Goal: Information Seeking & Learning: Check status

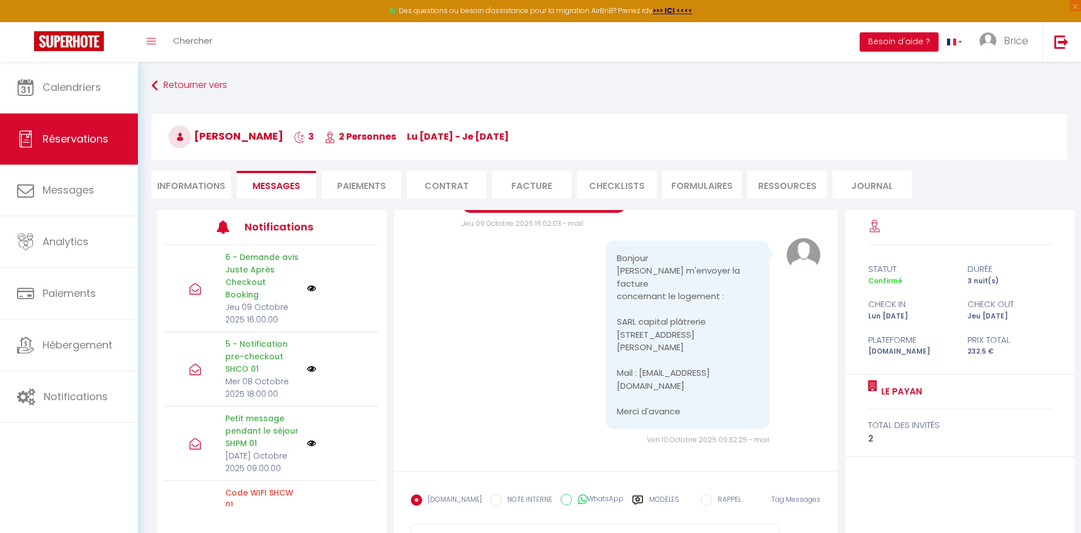
scroll to position [5596, 0]
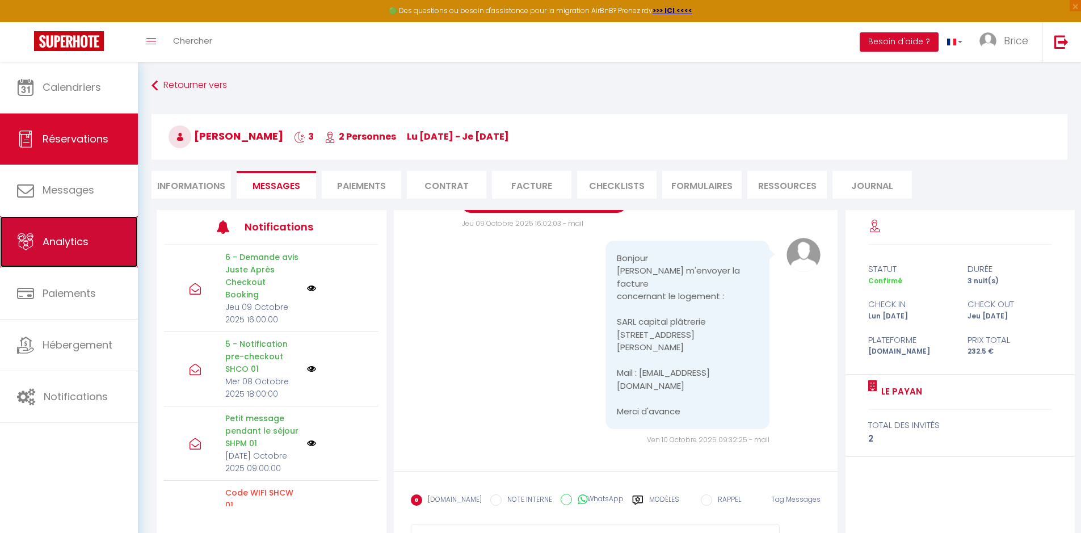
click at [62, 239] on span "Analytics" at bounding box center [66, 241] width 46 height 14
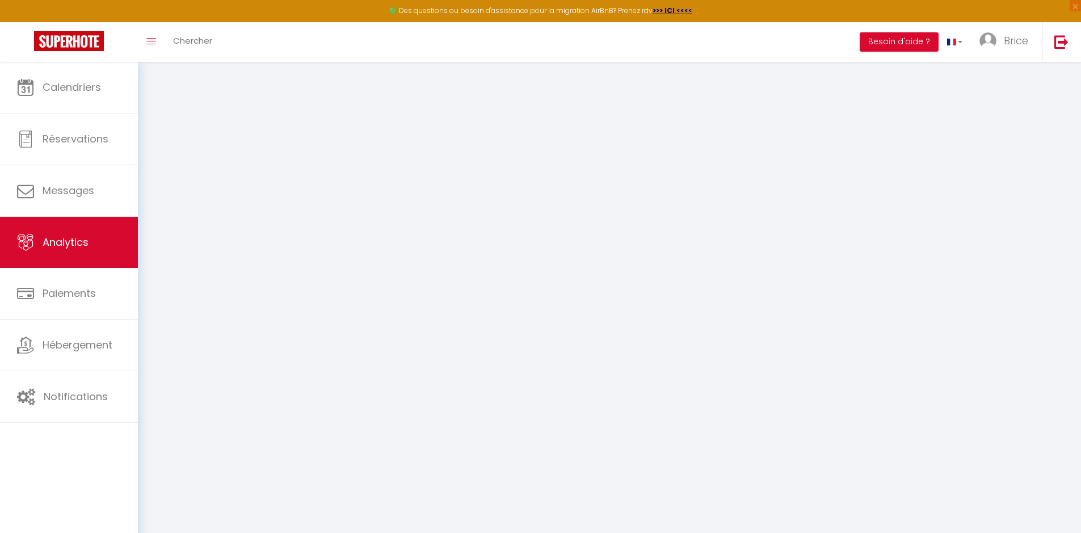
select select "2025"
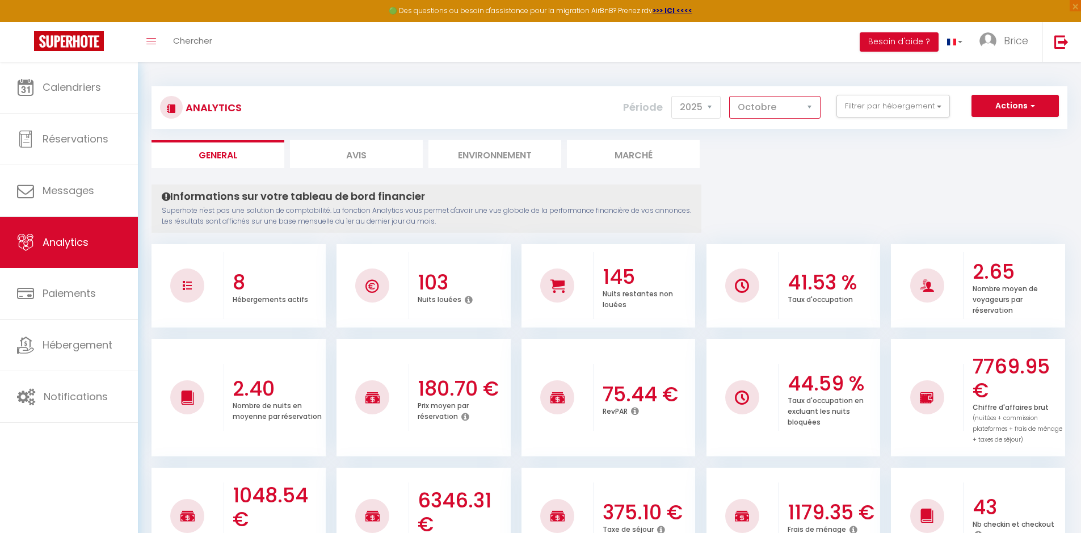
click at [771, 103] on select "[PERSON_NAME] Mars [PERSON_NAME] Juin Juillet Août Septembre Octobre Novembre D…" at bounding box center [774, 107] width 91 height 23
select select "9"
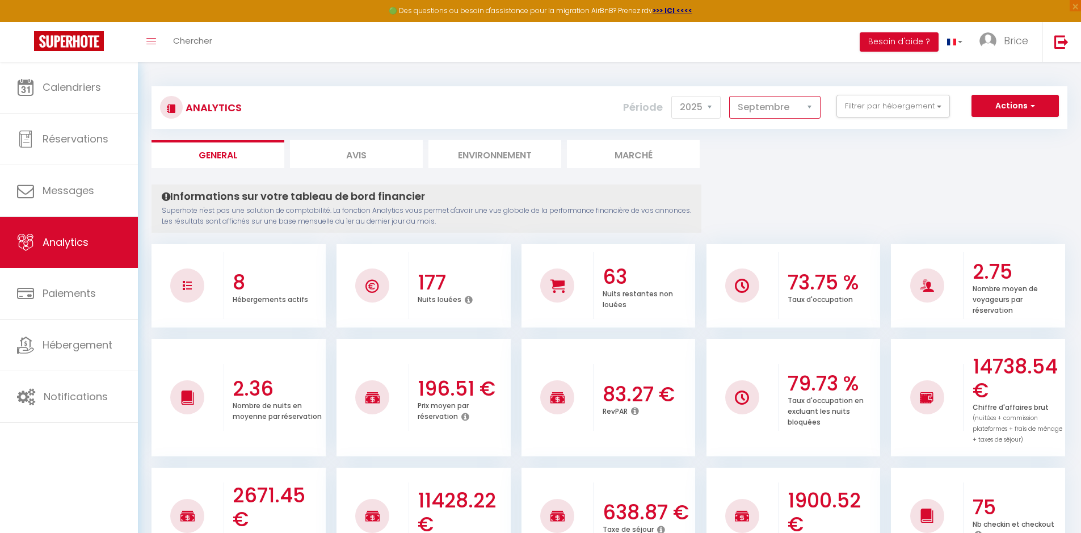
click at [810, 108] on select "[PERSON_NAME] Mars [PERSON_NAME] Juin Juillet Août Septembre Octobre Novembre D…" at bounding box center [774, 107] width 91 height 23
click at [857, 108] on button "Filtrer par hébergement" at bounding box center [892, 106] width 113 height 23
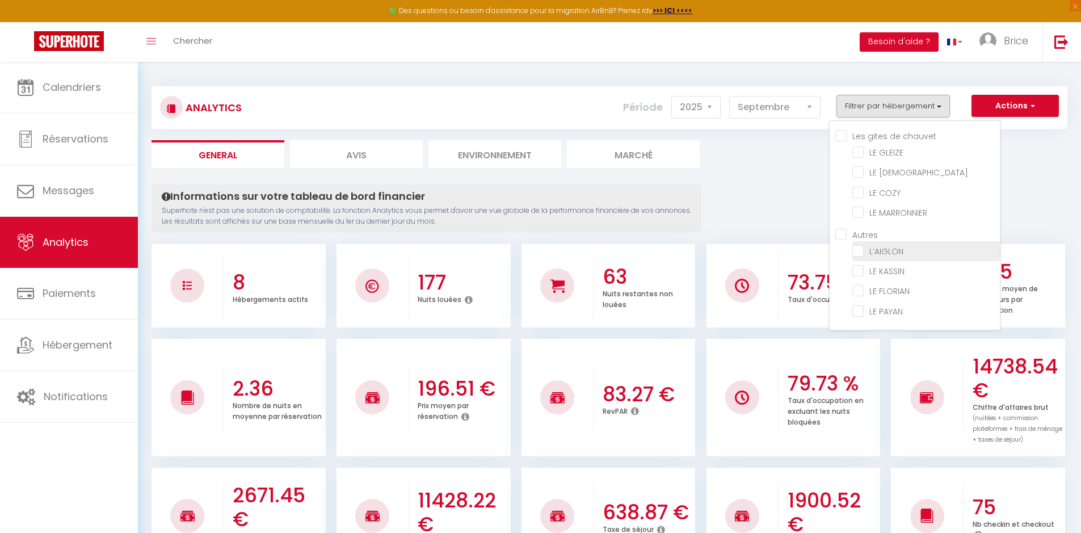
click at [854, 248] on input "checkbox" at bounding box center [926, 250] width 148 height 11
checkbox input "true"
checkbox GLEIZE "false"
checkbox ZEN "false"
checkbox COZY "false"
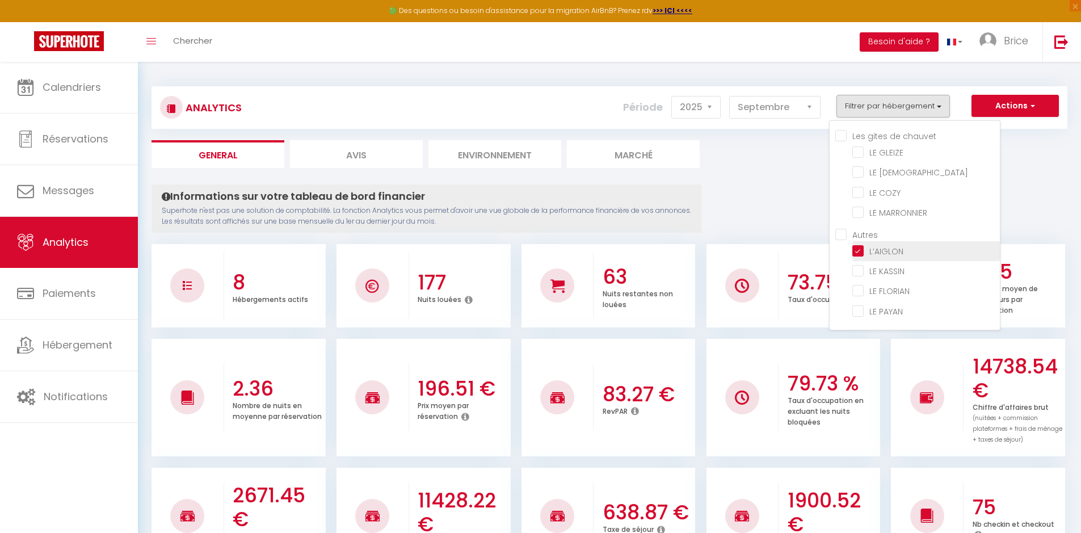
checkbox MARRONNIER "false"
checkbox KASSIN "false"
checkbox FLORIAN "false"
checkbox PAYAN "false"
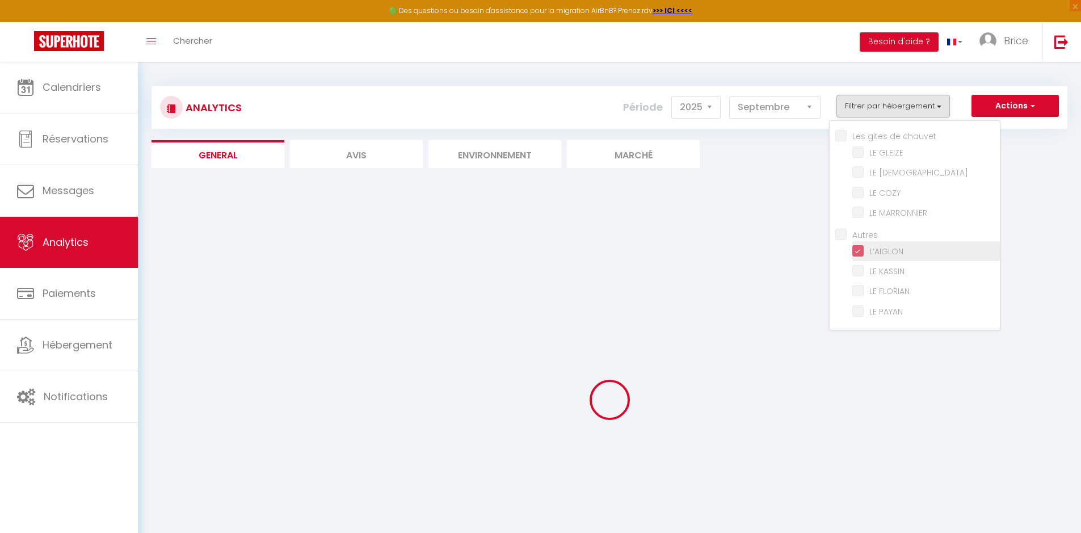
checkbox GLEIZE "false"
checkbox ZEN "false"
checkbox COZY "false"
checkbox MARRONNIER "false"
checkbox KASSIN "false"
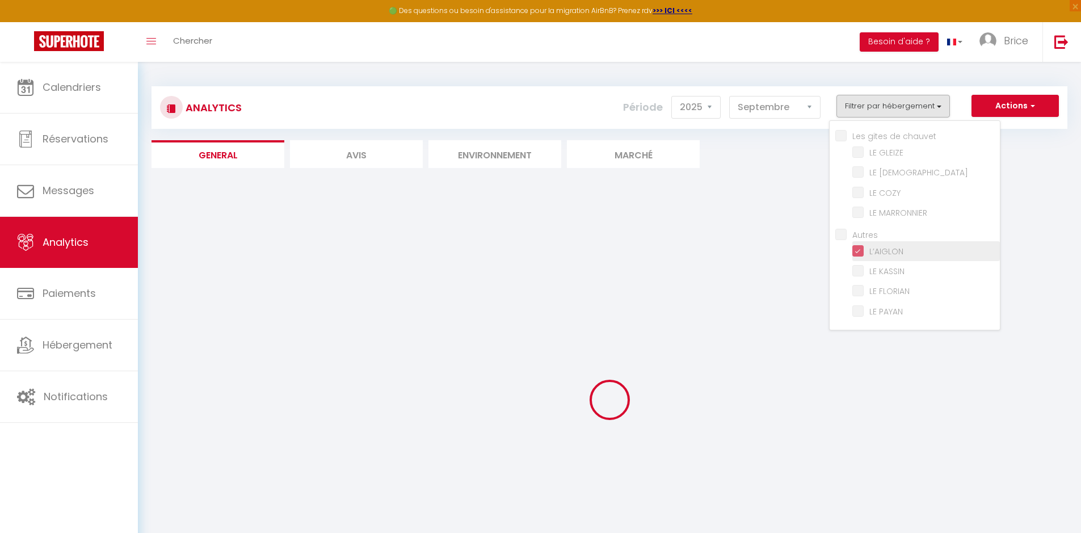
checkbox FLORIAN "false"
checkbox PAYAN "false"
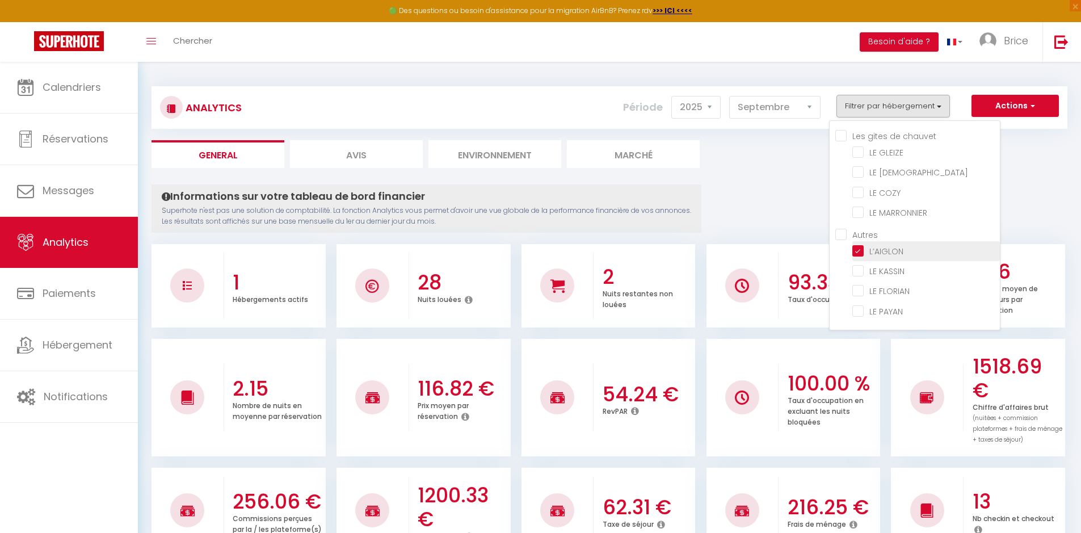
click at [854, 248] on input "checkbox" at bounding box center [926, 250] width 148 height 11
checkbox input "false"
checkbox GLEIZE "false"
checkbox ZEN "false"
checkbox COZY "false"
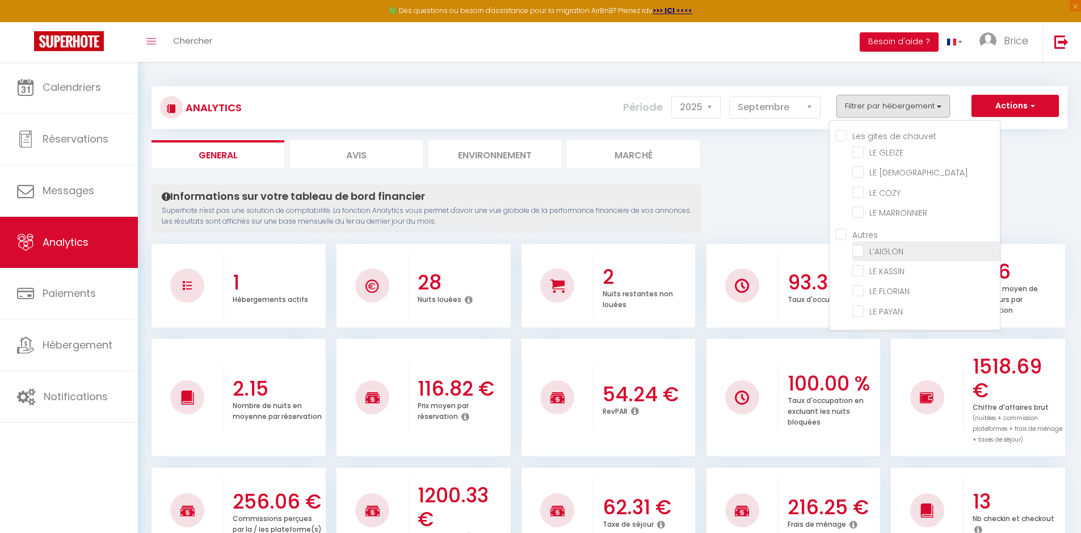
checkbox MARRONNIER "false"
checkbox KASSIN "false"
checkbox FLORIAN "false"
checkbox PAYAN "false"
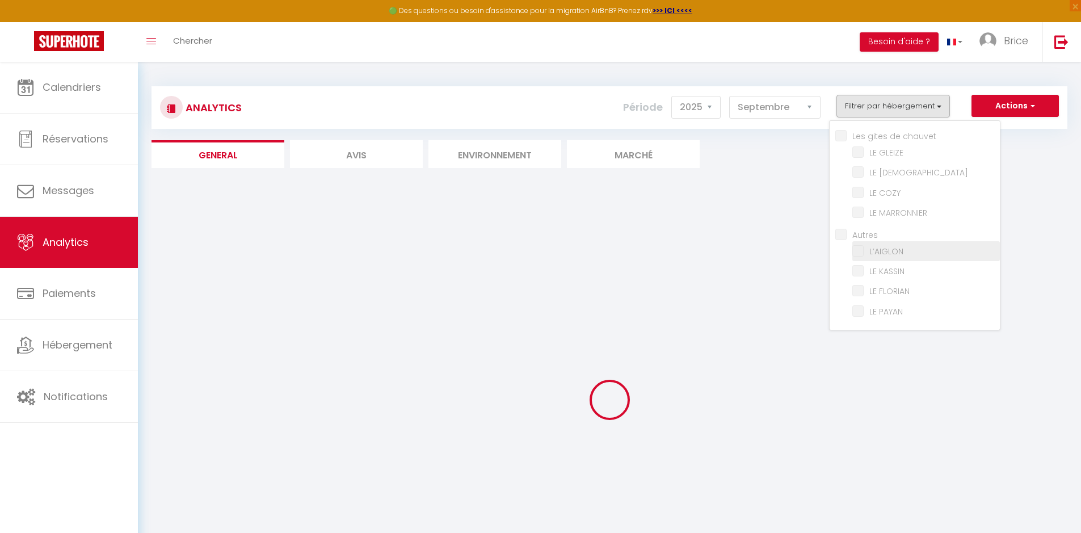
checkbox GLEIZE "false"
checkbox ZEN "false"
checkbox COZY "false"
checkbox MARRONNIER "false"
checkbox KASSIN "false"
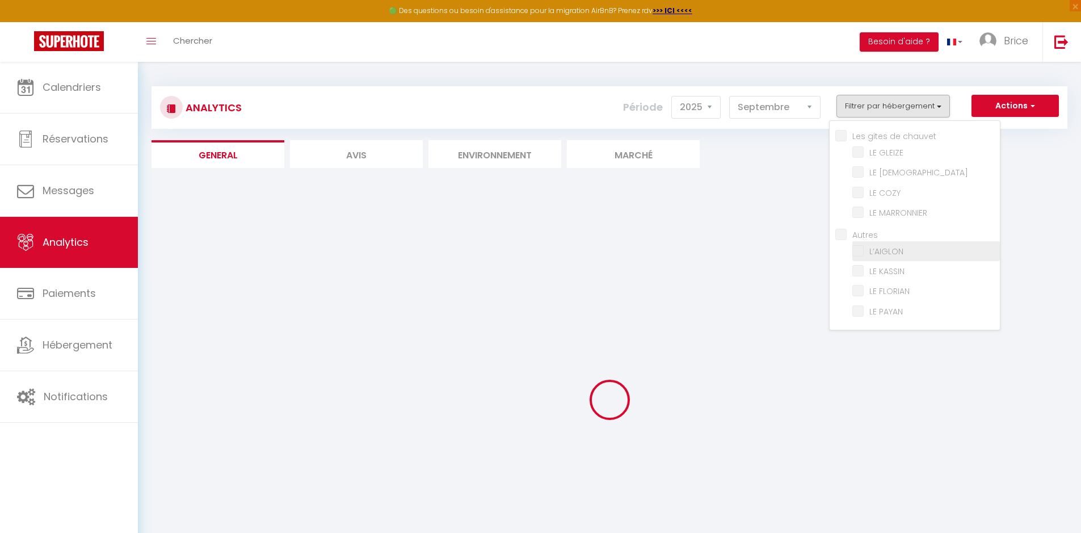
checkbox FLORIAN "false"
checkbox PAYAN "false"
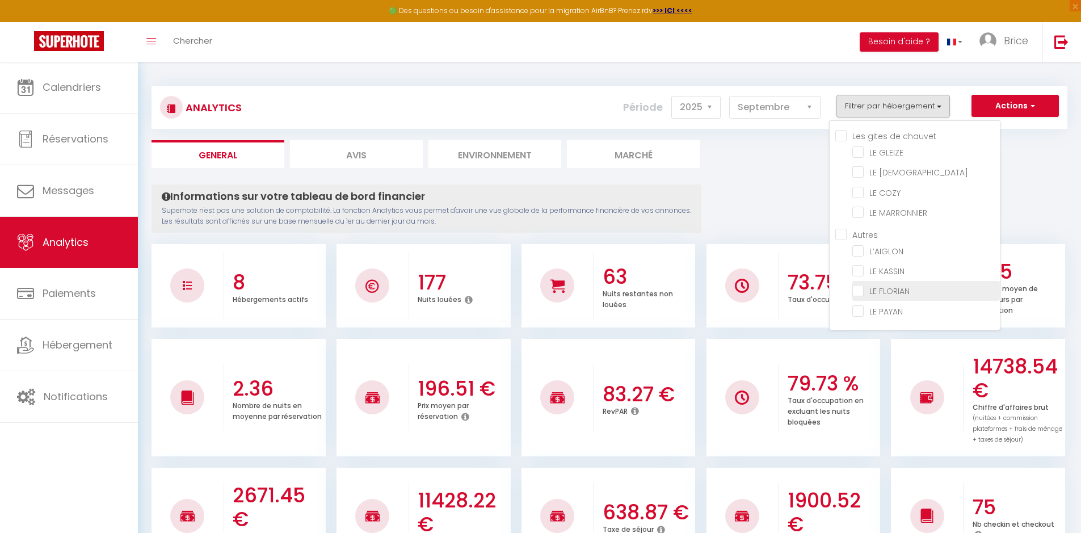
click at [864, 290] on FLORIAN "checkbox" at bounding box center [926, 289] width 148 height 11
checkbox FLORIAN "true"
checkbox GLEIZE "false"
checkbox ZEN "false"
checkbox COZY "false"
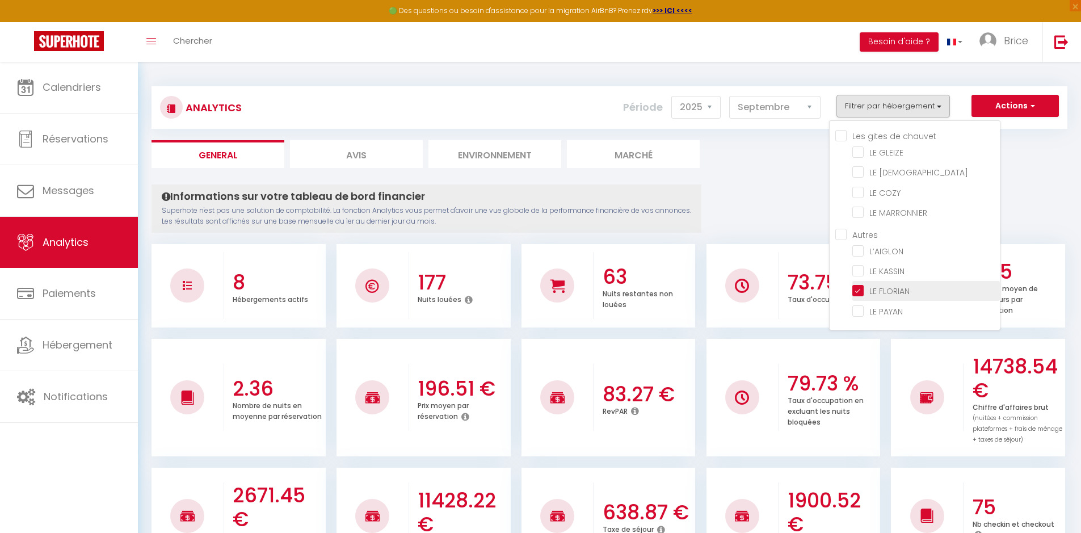
checkbox MARRONNIER "false"
checkbox KASSIN "false"
checkbox PAYAN "false"
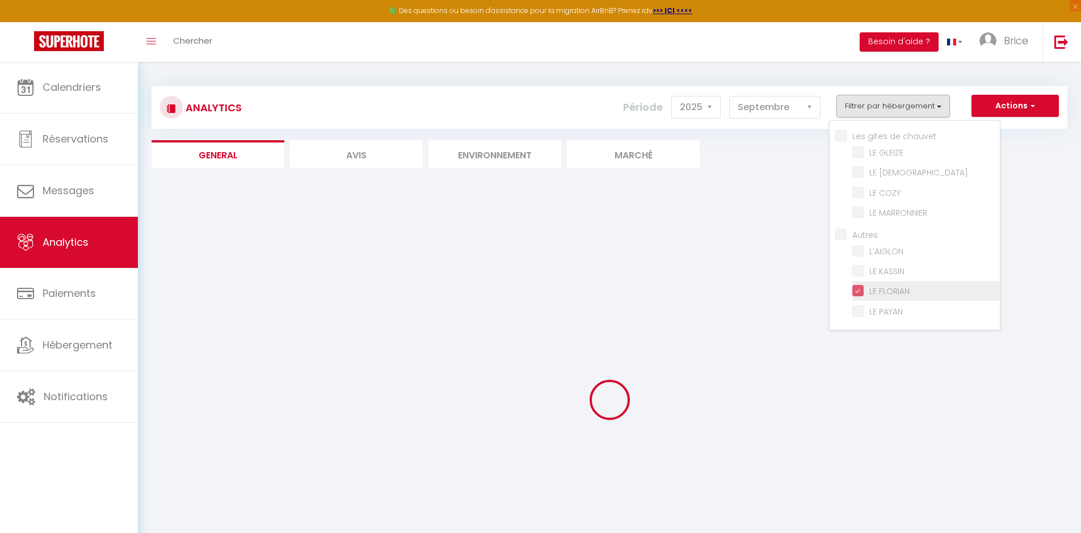
checkbox GLEIZE "false"
checkbox ZEN "false"
checkbox COZY "false"
checkbox MARRONNIER "false"
checkbox KASSIN "false"
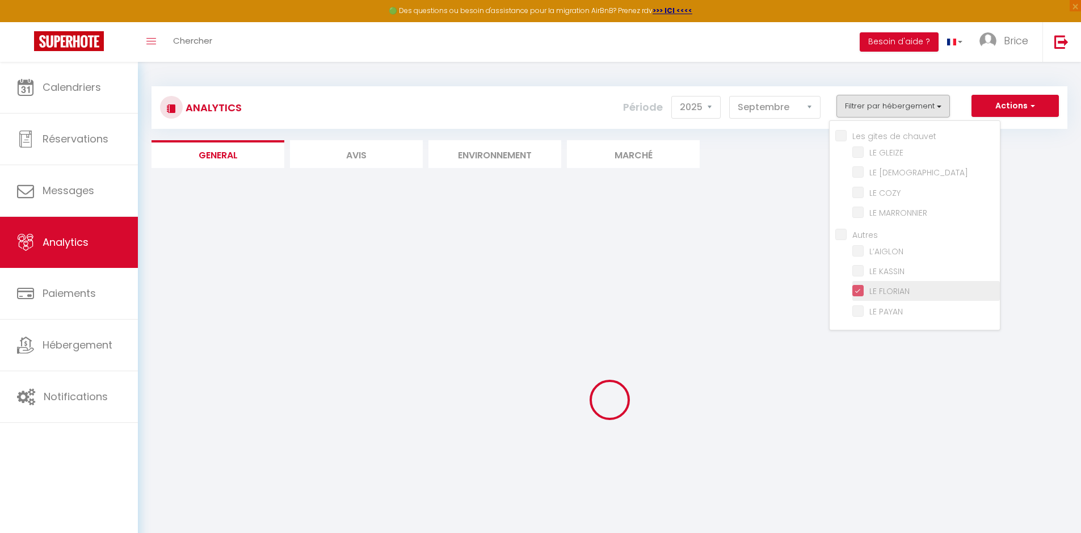
checkbox PAYAN "false"
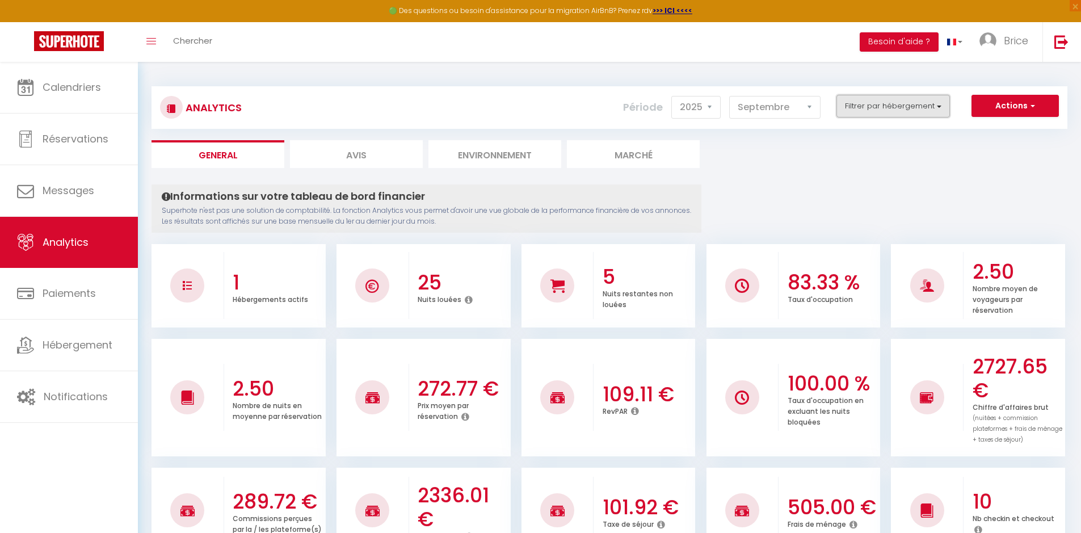
click at [913, 107] on button "Filtrer par hébergement" at bounding box center [892, 106] width 113 height 23
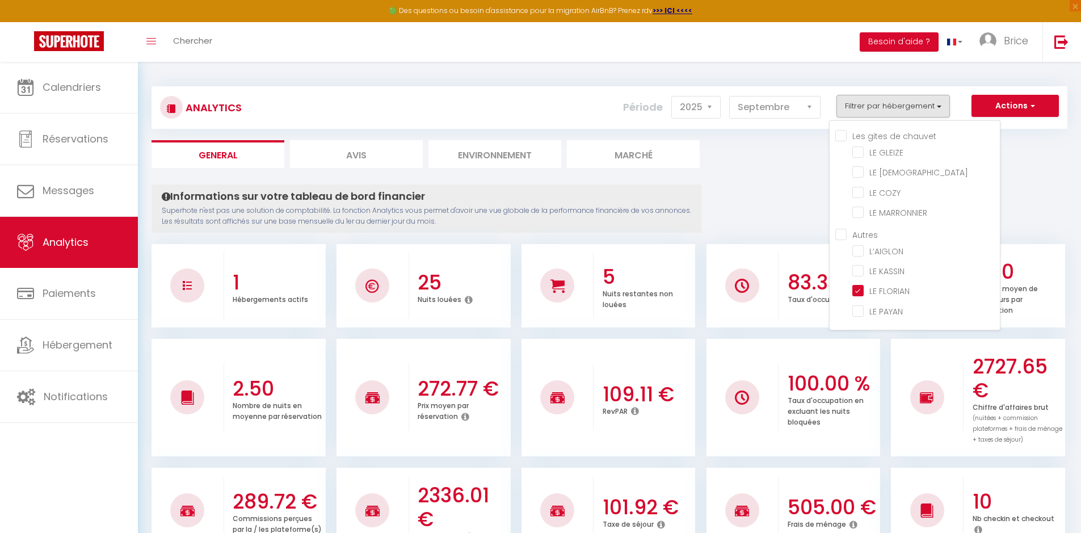
click at [841, 135] on chauvet "Les gites de chauvet" at bounding box center [917, 134] width 165 height 11
checkbox chauvet "true"
checkbox GLEIZE "true"
checkbox ZEN "true"
checkbox COZY "true"
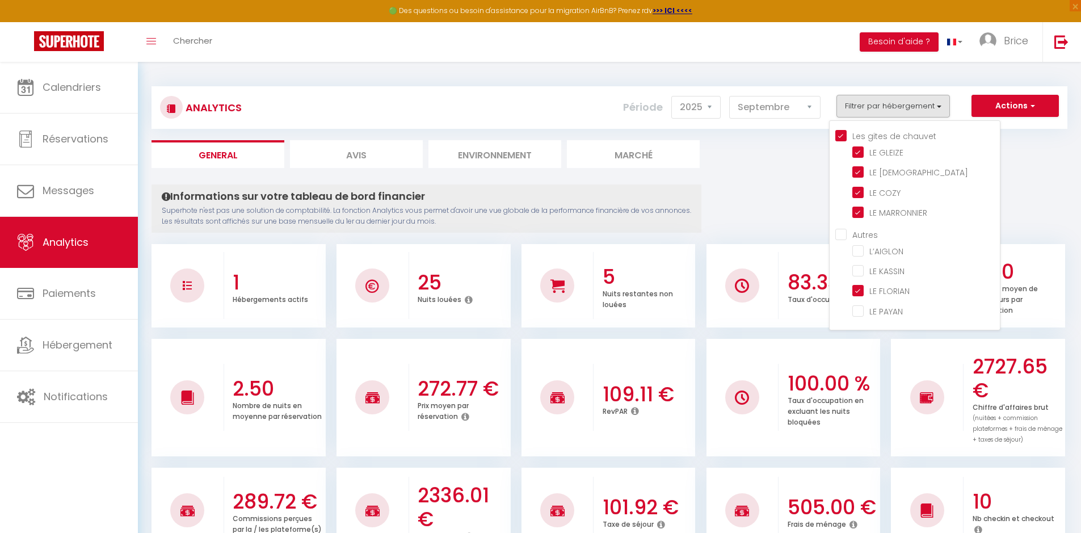
checkbox MARRONNIER "true"
checkbox KASSIN "false"
checkbox PAYAN "false"
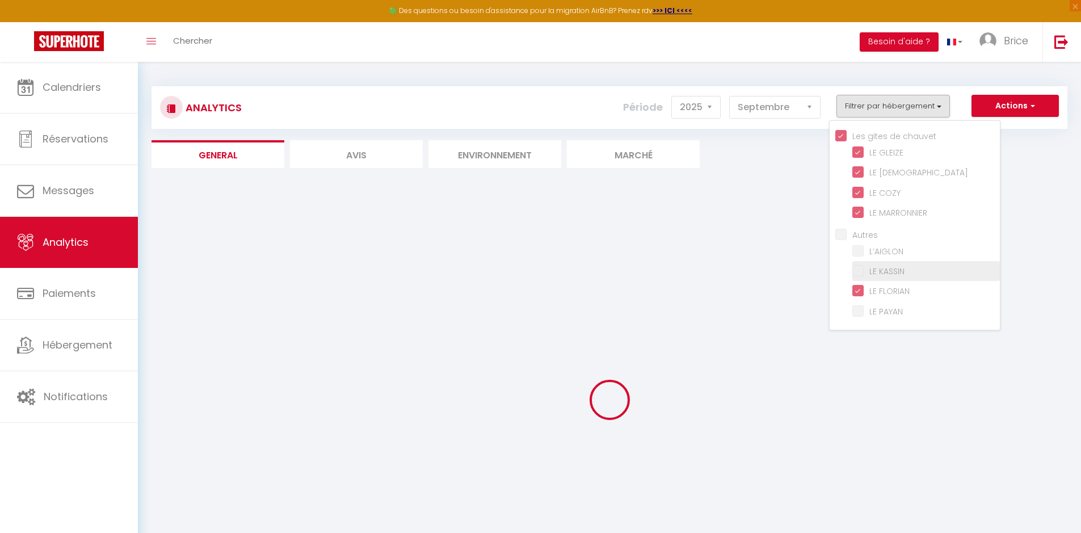
checkbox KASSIN "false"
checkbox PAYAN "false"
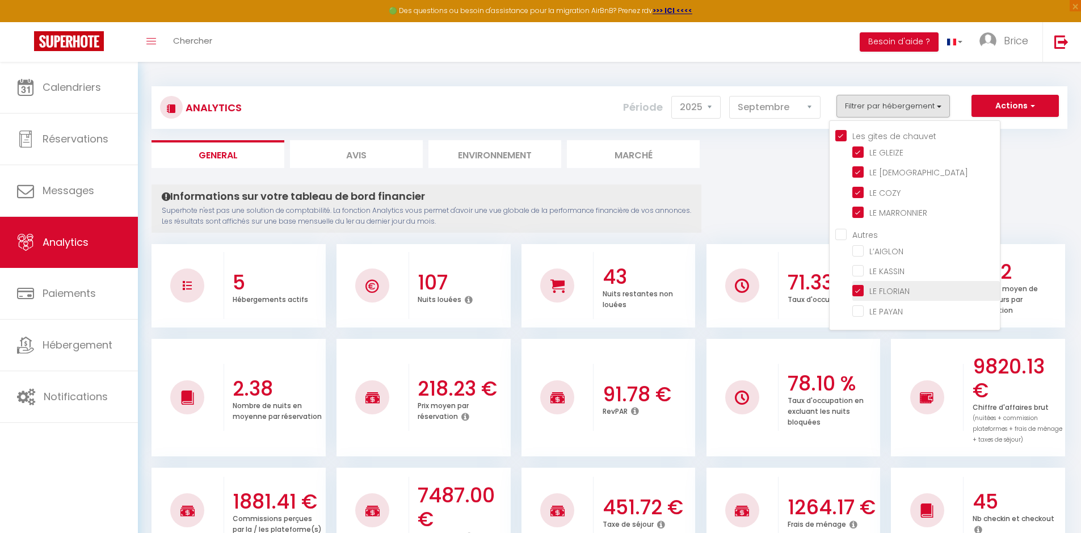
click at [864, 296] on label "LE FLORIAN" at bounding box center [887, 291] width 46 height 12
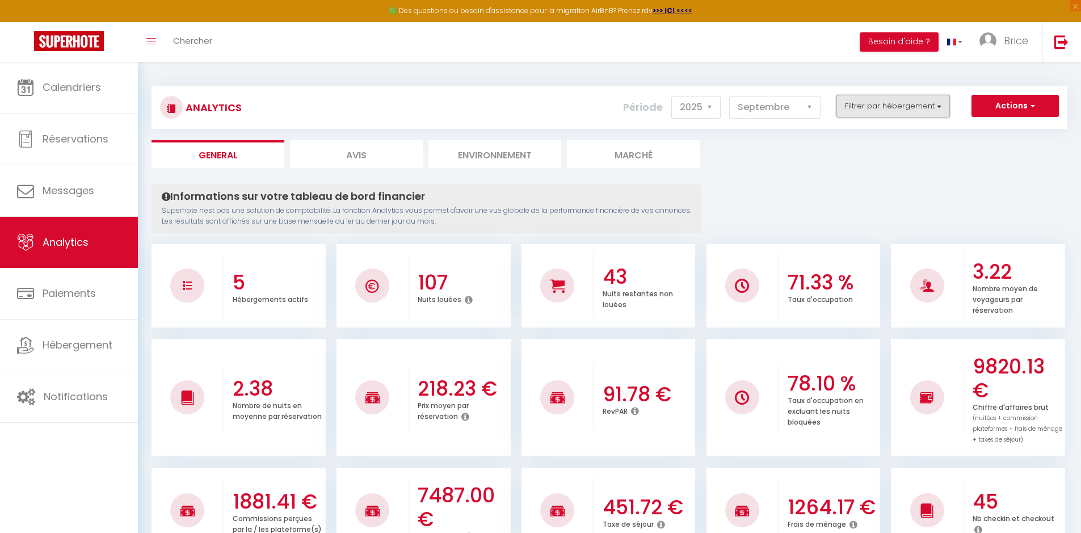
click at [880, 116] on button "Filtrer par hébergement" at bounding box center [892, 106] width 113 height 23
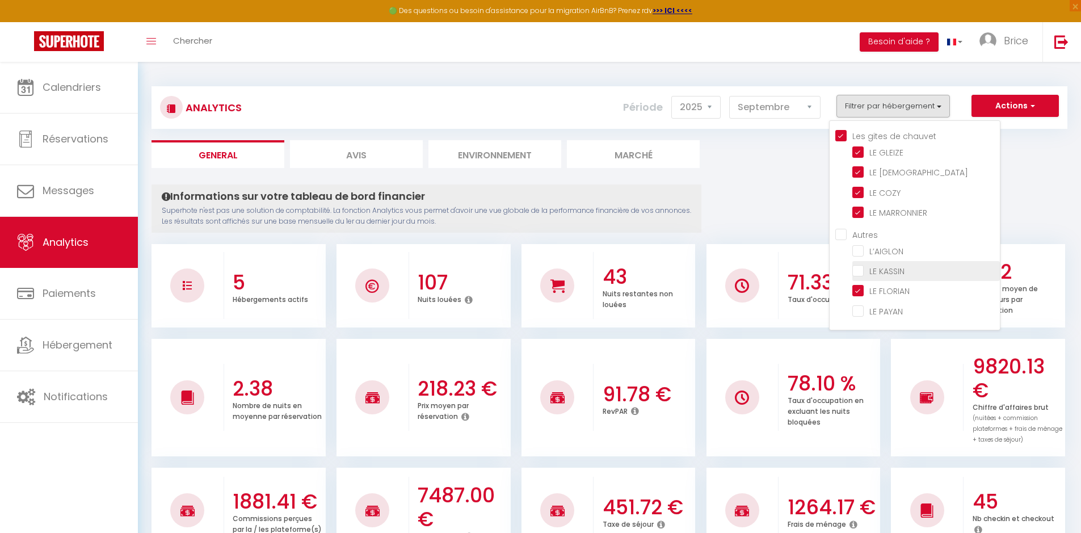
click at [856, 269] on KASSIN "checkbox" at bounding box center [926, 269] width 148 height 11
checkbox KASSIN "true"
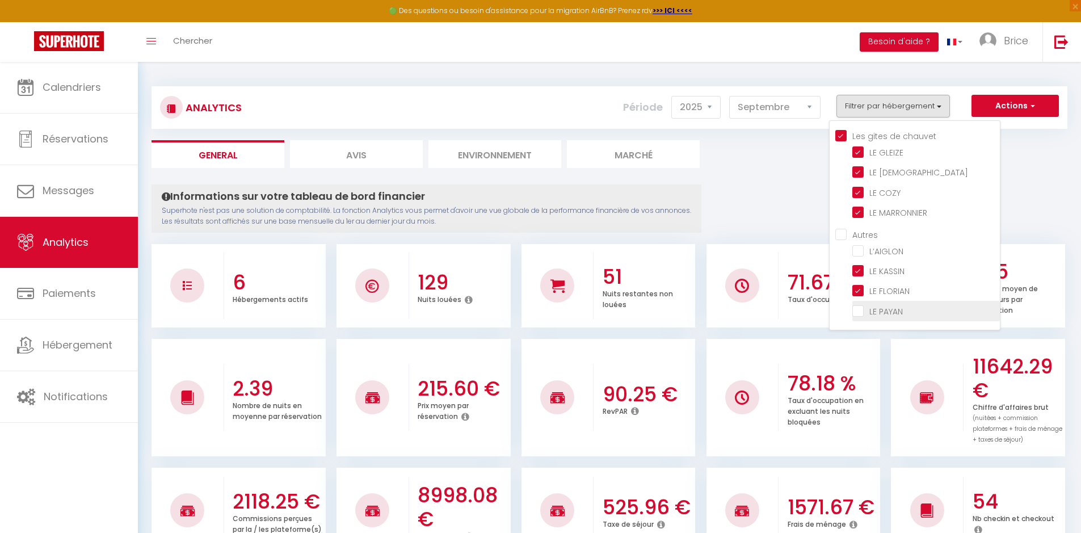
click at [857, 309] on PAYAN "checkbox" at bounding box center [926, 309] width 148 height 11
checkbox PAYAN "true"
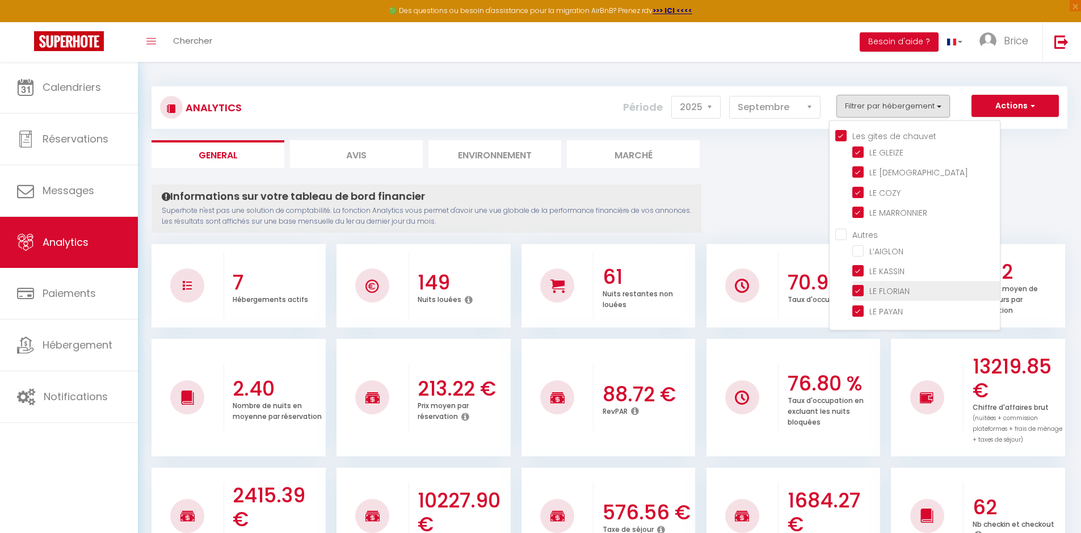
click at [860, 290] on FLORIAN "checkbox" at bounding box center [926, 289] width 148 height 11
checkbox FLORIAN "false"
